Goal: Task Accomplishment & Management: Complete application form

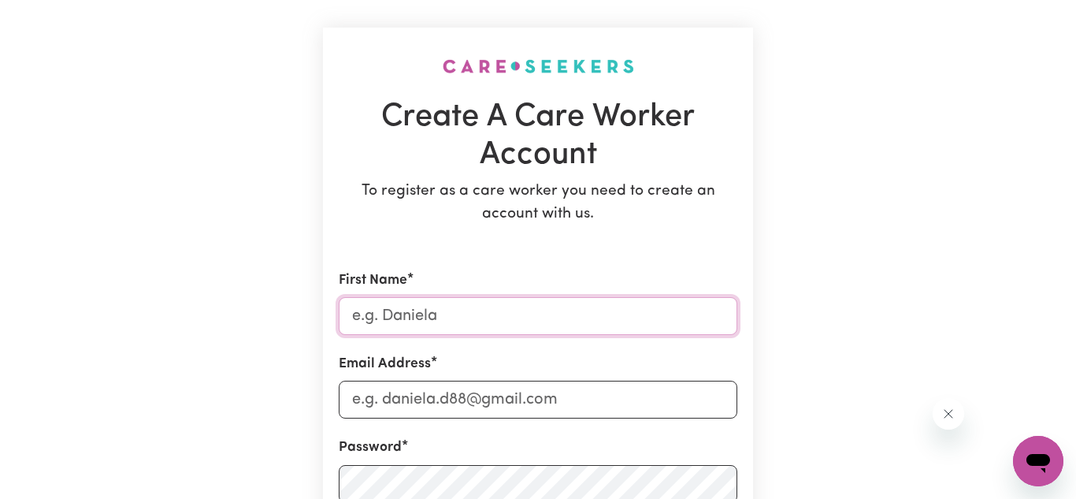
click at [539, 312] on input "First Name" at bounding box center [538, 316] width 399 height 38
type input "[PERSON_NAME]"
type input "[EMAIL_ADDRESS][DOMAIN_NAME]"
type input "0421024772"
type input "448 boundary"
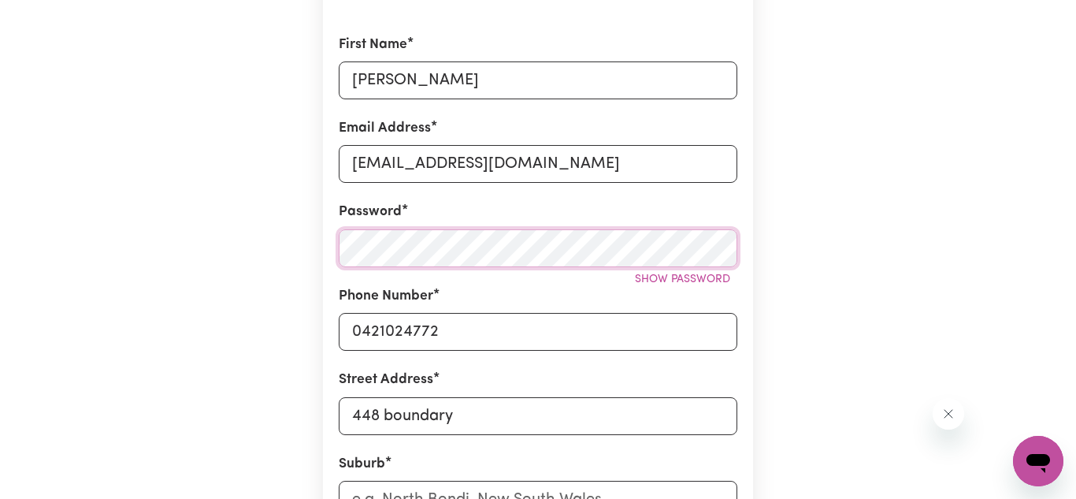
scroll to position [314, 0]
click at [648, 278] on span "Show password" at bounding box center [682, 278] width 95 height 12
click at [649, 280] on span "Hide password" at bounding box center [686, 278] width 87 height 12
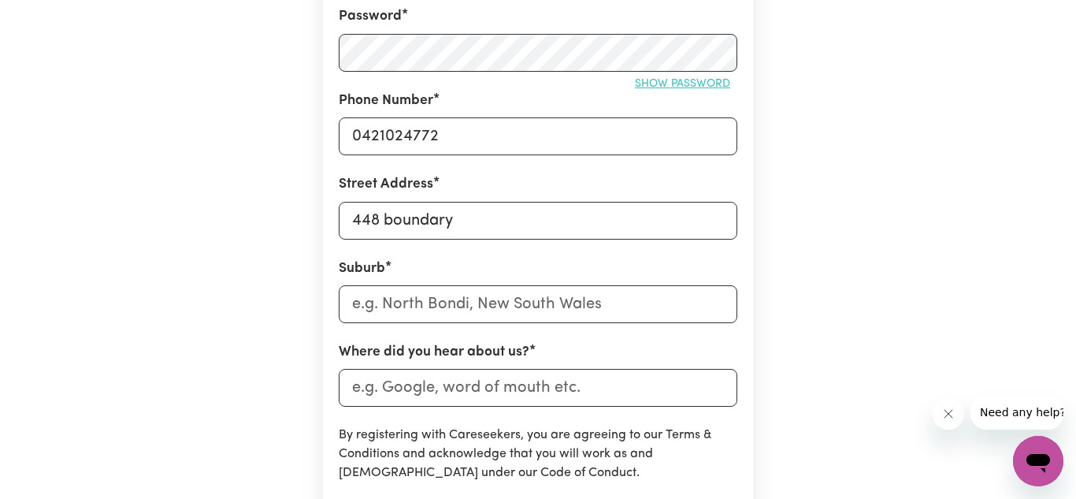
scroll to position [505, 0]
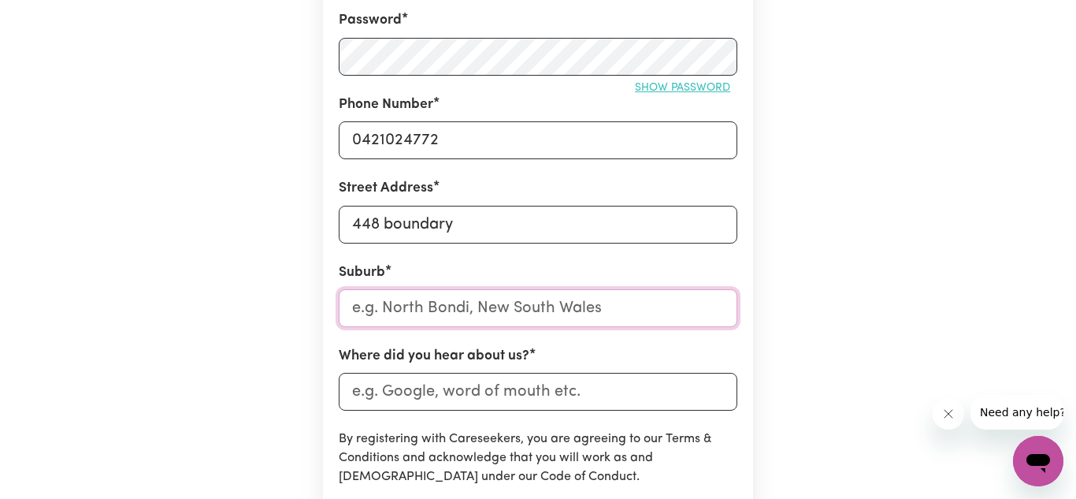
click at [618, 304] on input "text" at bounding box center [538, 308] width 399 height 38
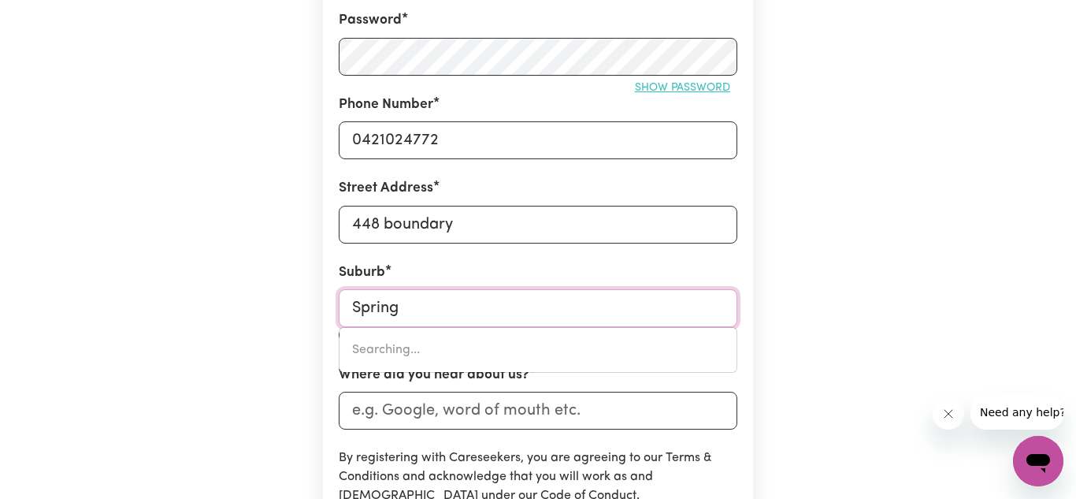
type input "Spring h"
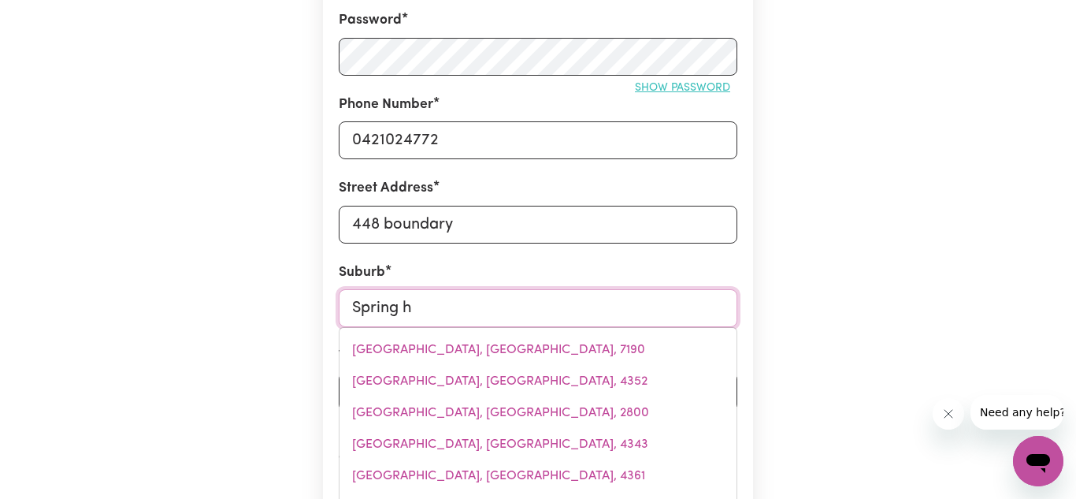
type input "Spring"
type input "[GEOGRAPHIC_DATA], [GEOGRAPHIC_DATA], 7190"
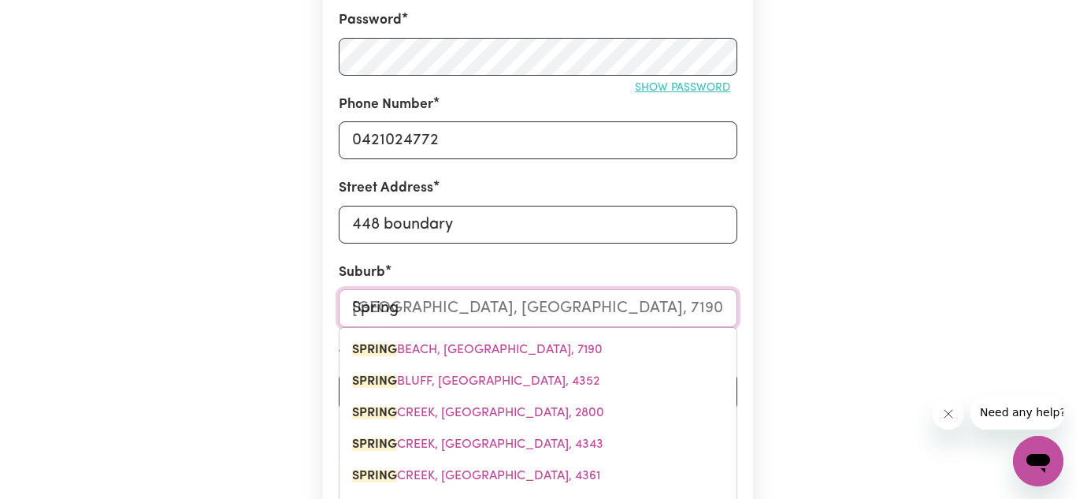
type input "Spring H"
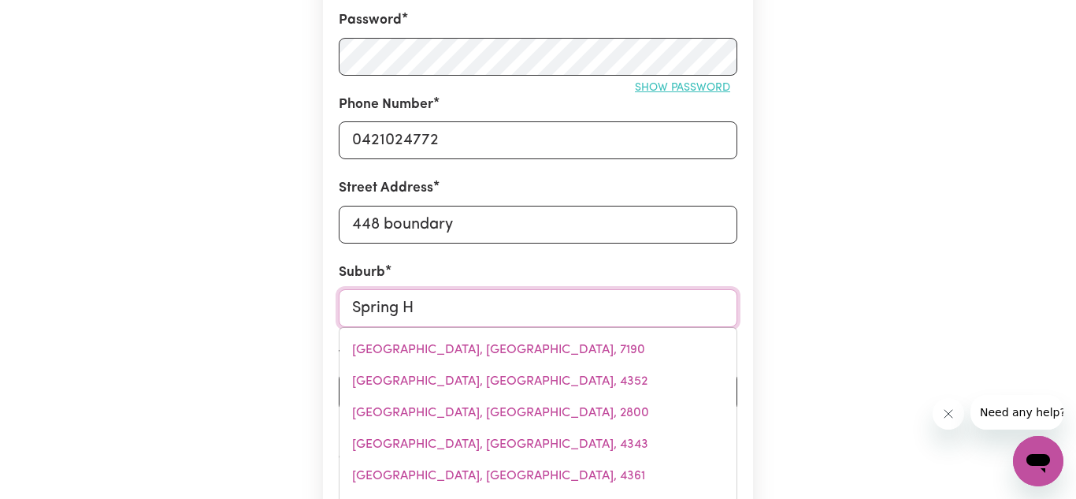
type input "[GEOGRAPHIC_DATA], [GEOGRAPHIC_DATA], 2500"
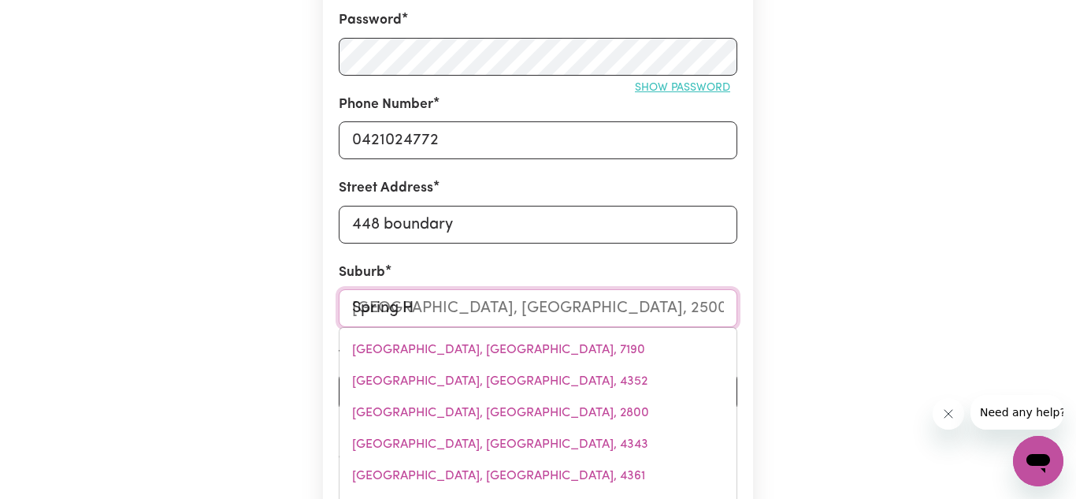
type input "Spring Hi"
type input "Spring HiLL, [GEOGRAPHIC_DATA], 2500"
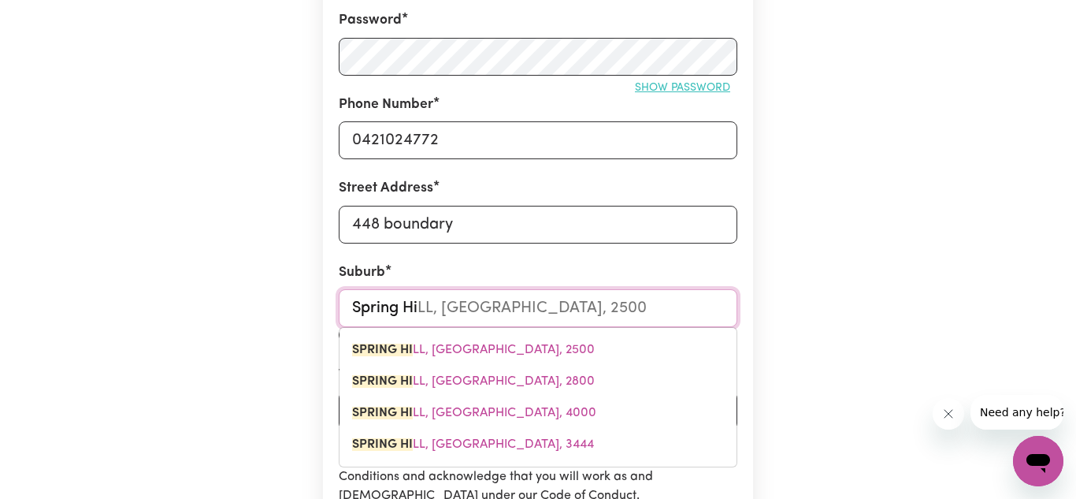
type input "Spring Hil"
type input "Spring HilL, [GEOGRAPHIC_DATA], 2500"
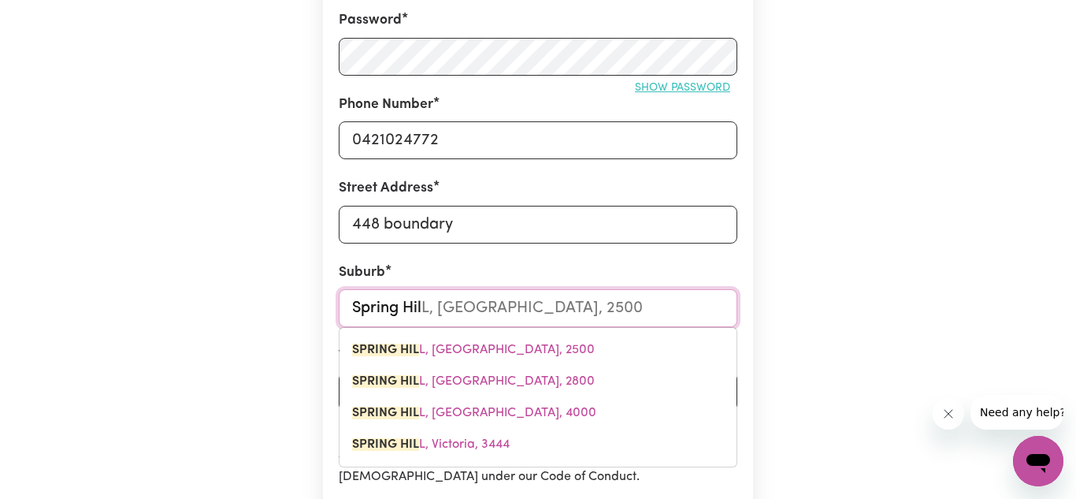
type input "[GEOGRAPHIC_DATA]"
type input "[GEOGRAPHIC_DATA], [GEOGRAPHIC_DATA], 2500"
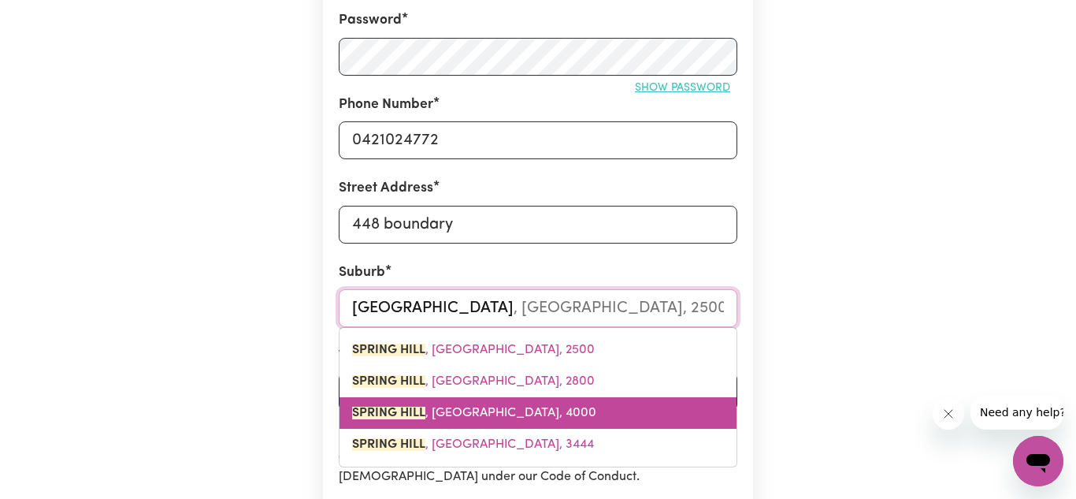
click at [559, 397] on link "[GEOGRAPHIC_DATA] , [GEOGRAPHIC_DATA], 4000" at bounding box center [537, 413] width 397 height 32
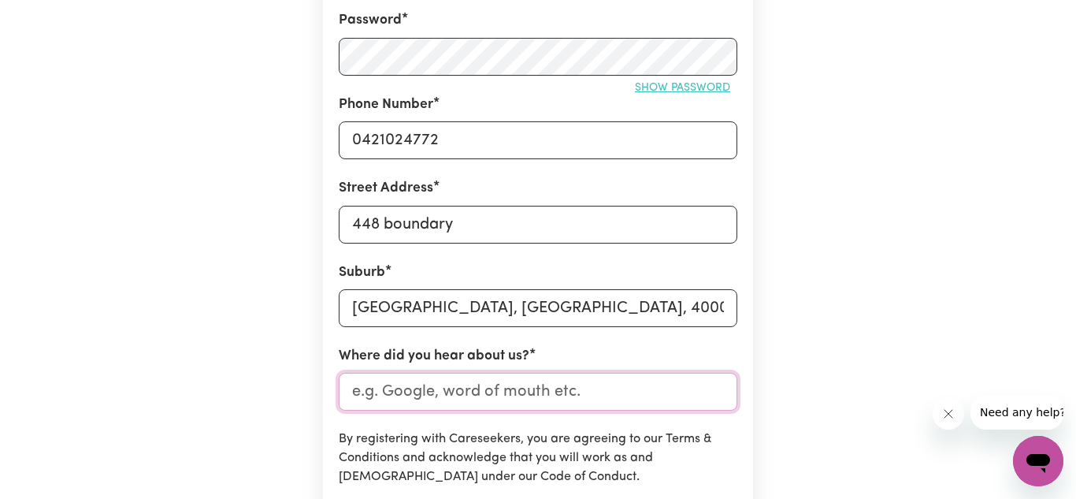
click at [538, 393] on input "Where did you hear about us?" at bounding box center [538, 392] width 399 height 38
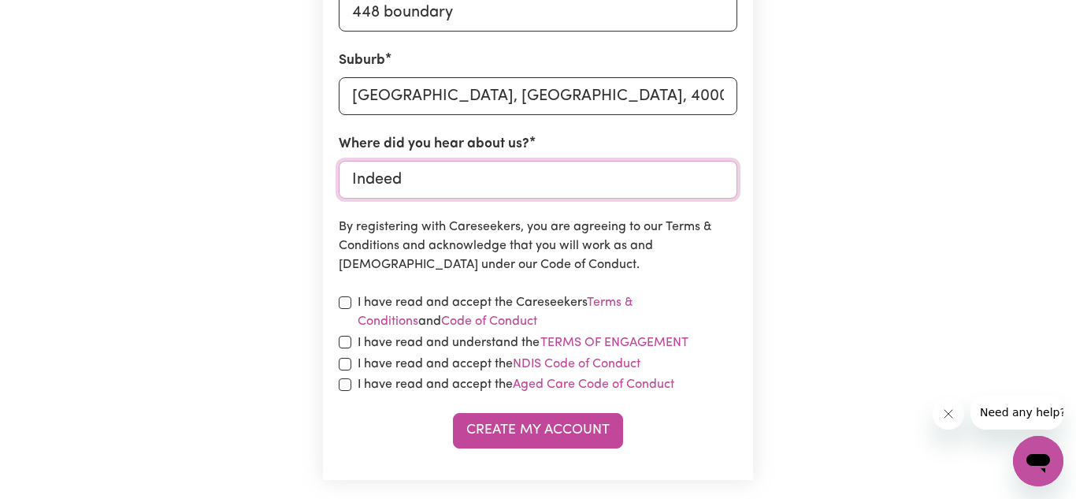
scroll to position [718, 0]
type input "Indeed"
click at [349, 304] on input "checkbox" at bounding box center [345, 301] width 13 height 13
checkbox input "true"
click at [348, 334] on input "checkbox" at bounding box center [345, 340] width 13 height 13
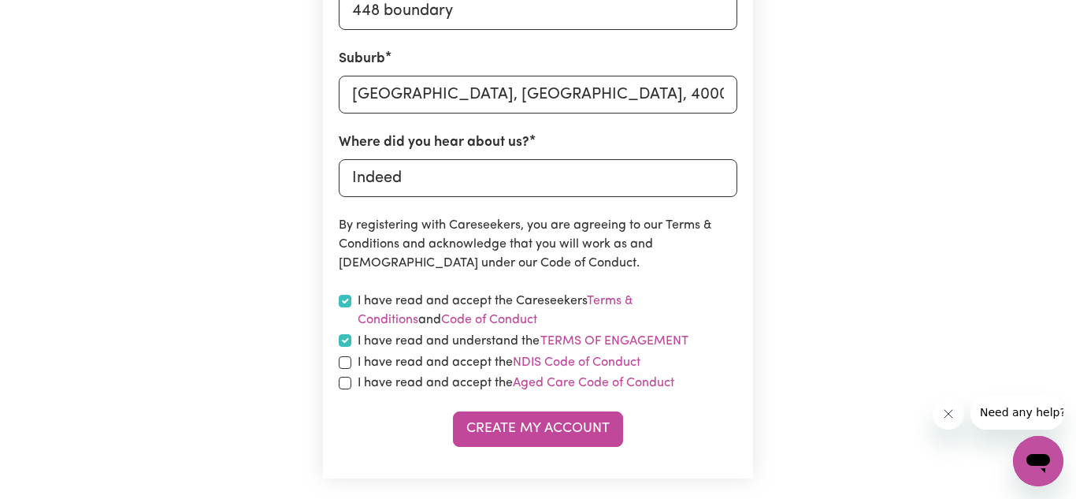
checkbox input "true"
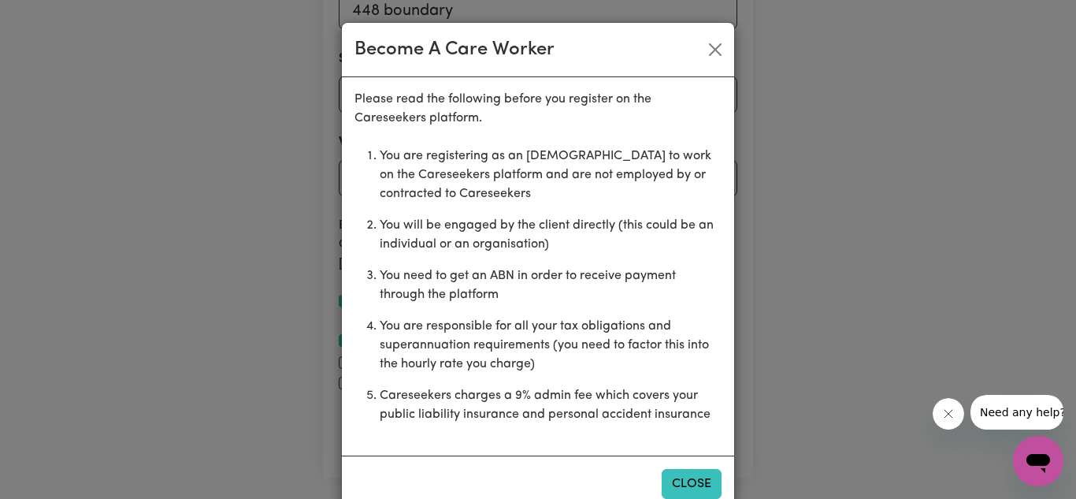
click at [684, 489] on button "Close" at bounding box center [692, 484] width 60 height 30
